Goal: Transaction & Acquisition: Purchase product/service

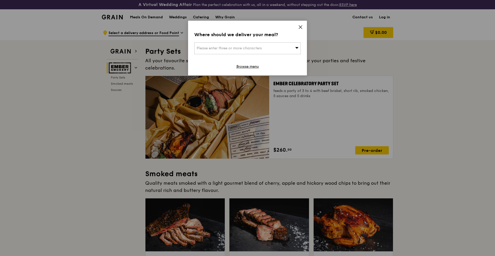
click at [301, 26] on icon at bounding box center [300, 27] width 3 height 3
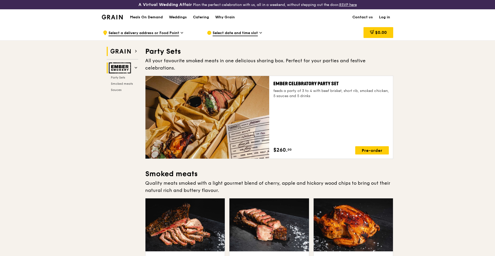
click at [134, 52] on h2 "Grain" at bounding box center [123, 51] width 32 height 9
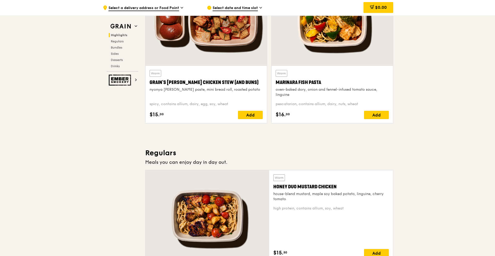
scroll to position [233, 0]
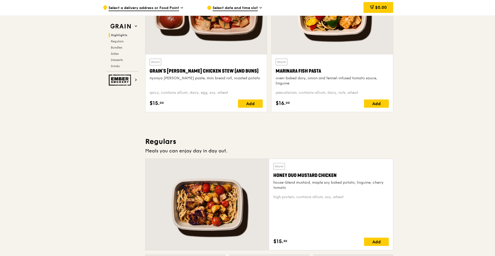
click at [316, 180] on div "Warm Honey Duo Mustard Chicken house-blend mustard, maple soy baked potato, lin…" at bounding box center [330, 176] width 115 height 27
drag, startPoint x: 343, startPoint y: 173, endPoint x: 272, endPoint y: 175, distance: 70.8
click at [272, 175] on div "Warm Honey Duo Mustard Chicken house-blend mustard, maple soy baked potato, lin…" at bounding box center [331, 204] width 124 height 91
